Goal: Task Accomplishment & Management: Manage account settings

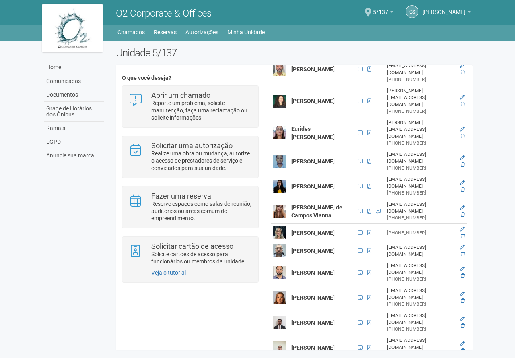
scroll to position [225, 0]
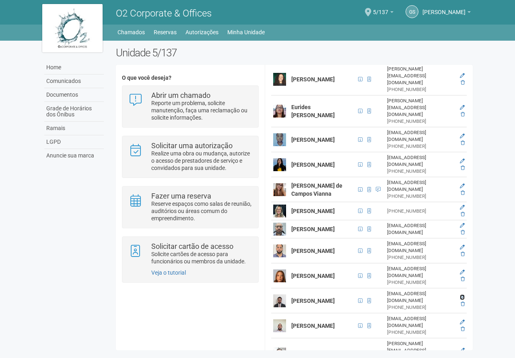
click at [460, 295] on icon at bounding box center [462, 297] width 5 height 5
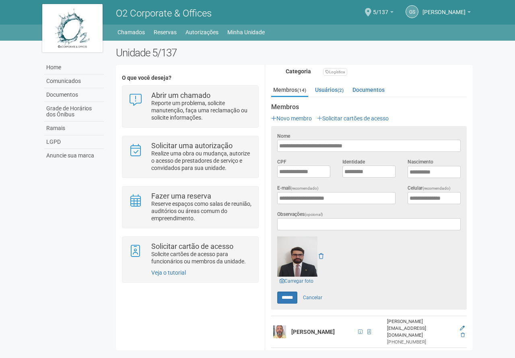
scroll to position [123, 0]
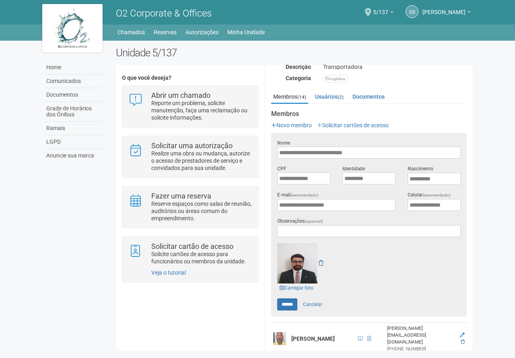
click at [474, 192] on div "Unidade 5/137 O que você deseja? Abrir um chamado Reporte um problema, solicite…" at bounding box center [294, 200] width 369 height 307
drag, startPoint x: 0, startPoint y: 64, endPoint x: 0, endPoint y: 43, distance: 20.5
click at [0, 43] on body "Aguarde... O2 Corporate & Offices GS [PERSON_NAME] [PERSON_NAME] FILHO [PERSON_…" at bounding box center [257, 179] width 515 height 358
click at [2, 76] on body "Aguarde... O2 Corporate & Offices GS [PERSON_NAME] [PERSON_NAME] FILHO [PERSON_…" at bounding box center [257, 179] width 515 height 358
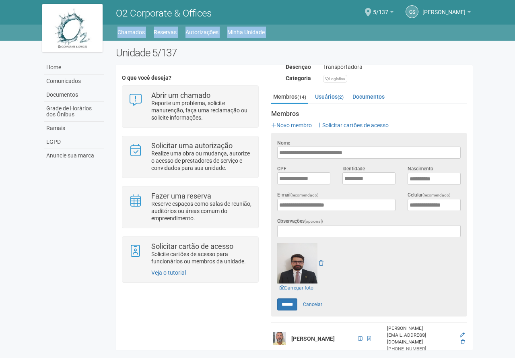
drag, startPoint x: 2, startPoint y: 54, endPoint x: 11, endPoint y: 24, distance: 31.8
click at [10, 27] on body "Aguarde... O2 Corporate & Offices GS [PERSON_NAME] [PERSON_NAME] FILHO [PERSON_…" at bounding box center [257, 179] width 515 height 358
click at [11, 2] on header "O2 Corporate & Offices GS GILBERTO STIEBLER FILHO GILBERTO STIEBLER FILHO hstie…" at bounding box center [257, 20] width 515 height 41
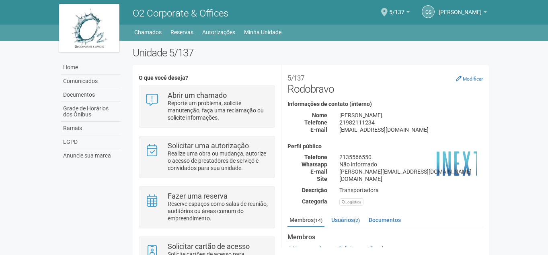
drag, startPoint x: 548, startPoint y: 48, endPoint x: 544, endPoint y: 87, distance: 38.4
click at [544, 87] on body "Aguarde... O2 Corporate & Offices GS [PERSON_NAME] [PERSON_NAME] FILHO [PERSON_…" at bounding box center [274, 127] width 548 height 255
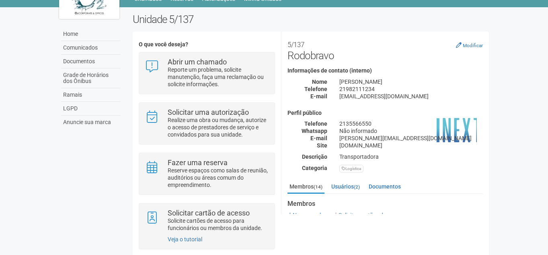
scroll to position [47, 0]
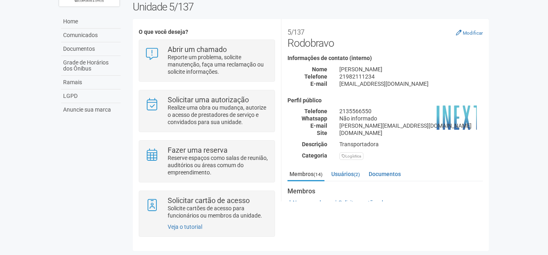
click at [530, 109] on body "Aguarde... O2 Corporate & Offices GS [PERSON_NAME] [PERSON_NAME] FILHO [PERSON_…" at bounding box center [274, 81] width 548 height 255
drag, startPoint x: 489, startPoint y: 46, endPoint x: 487, endPoint y: 66, distance: 19.5
click at [487, 66] on div "**********" at bounding box center [385, 110] width 208 height 182
click at [487, 66] on div "[PERSON_NAME]" at bounding box center [412, 69] width 156 height 7
click at [488, 62] on div "**********" at bounding box center [386, 96] width 208 height 143
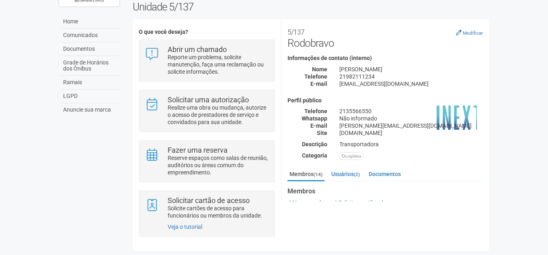
click at [488, 62] on div "**********" at bounding box center [386, 96] width 208 height 143
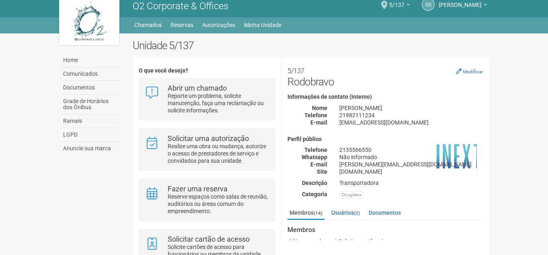
scroll to position [0, 0]
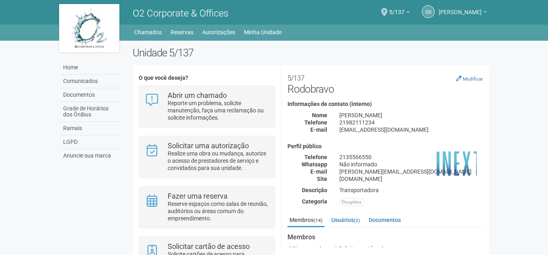
click at [464, 7] on span "[PERSON_NAME]" at bounding box center [460, 8] width 43 height 14
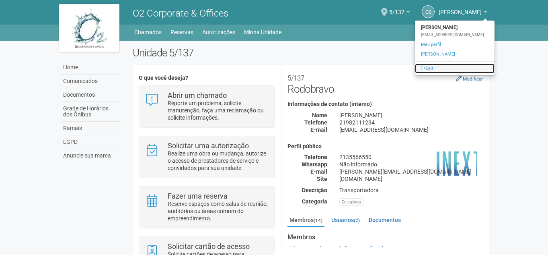
click at [440, 70] on link "Sair" at bounding box center [455, 69] width 80 height 10
